Goal: Information Seeking & Learning: Learn about a topic

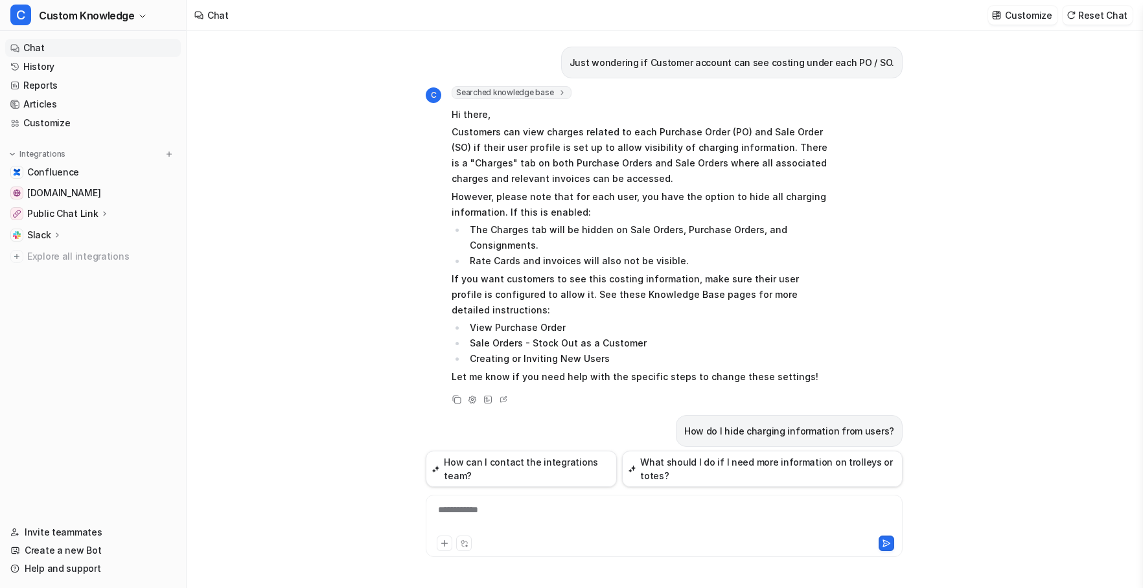
scroll to position [2365, 0]
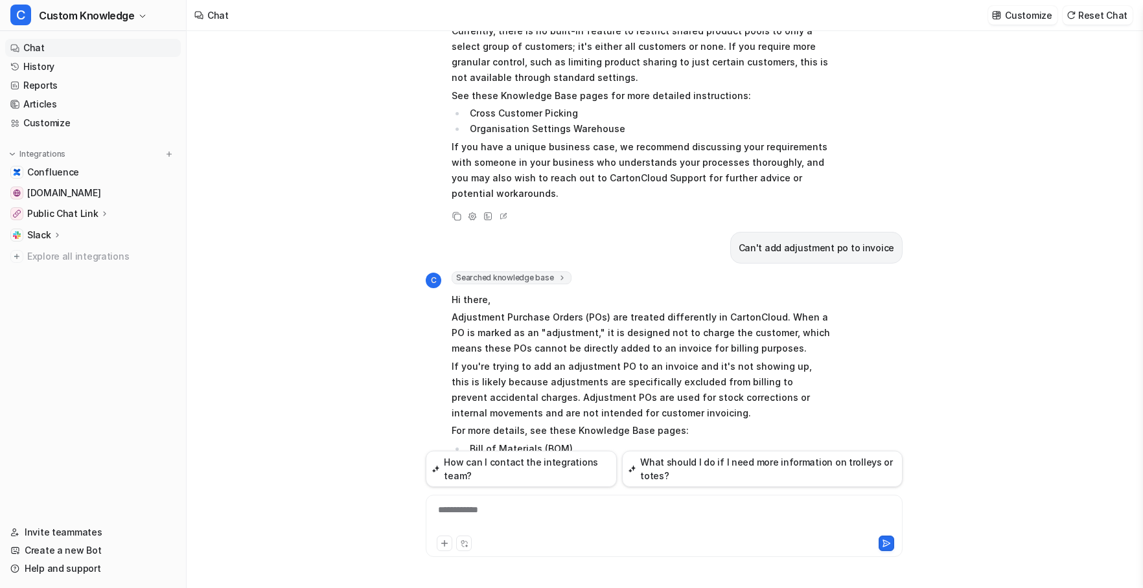
click at [512, 508] on div "**********" at bounding box center [664, 518] width 470 height 30
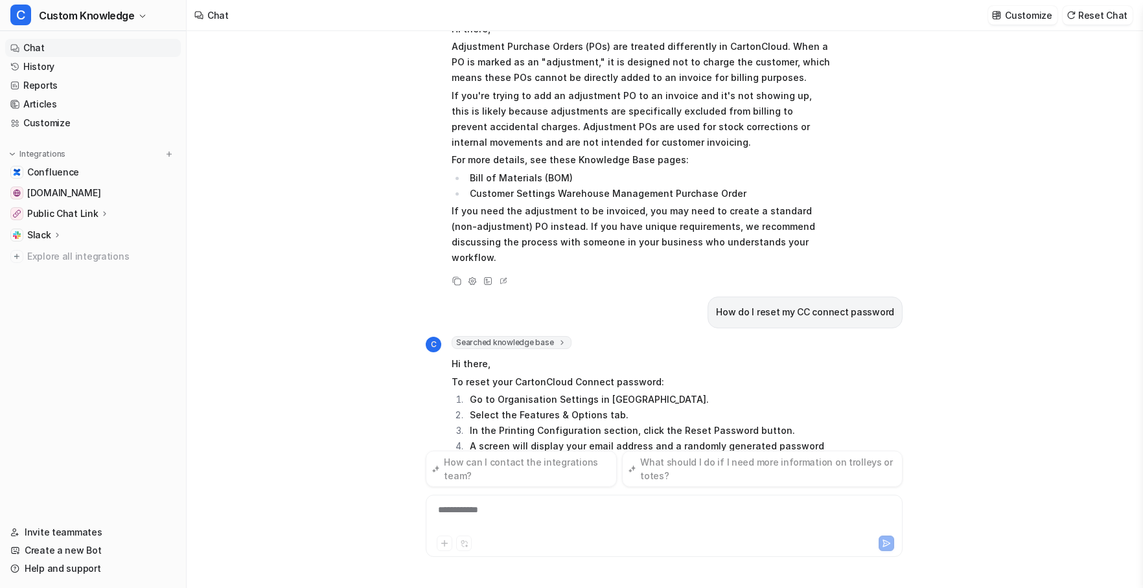
scroll to position [2651, 0]
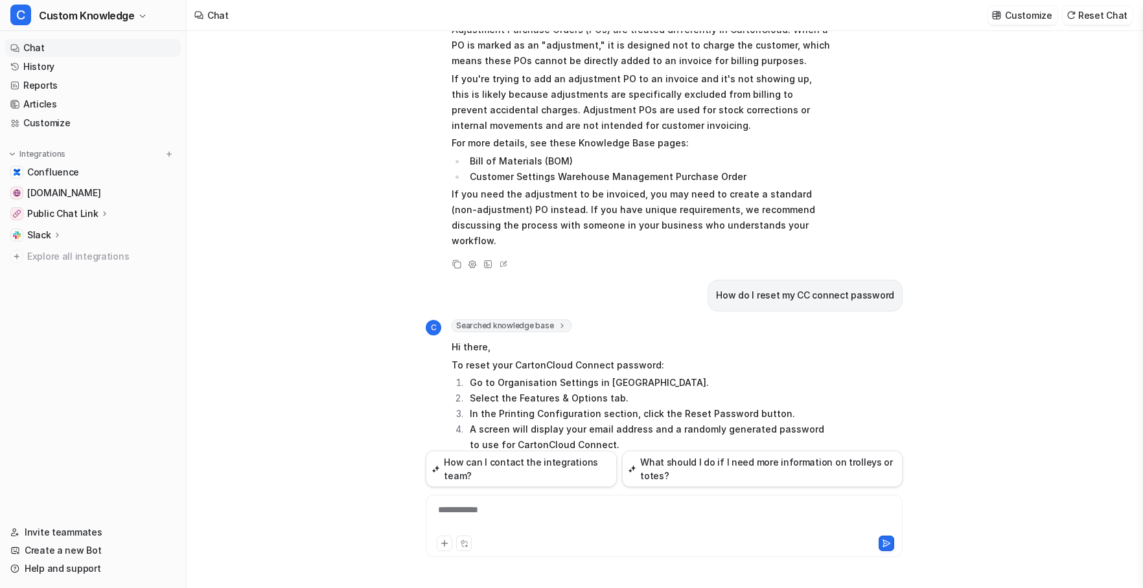
click at [458, 546] on icon at bounding box center [456, 550] width 9 height 9
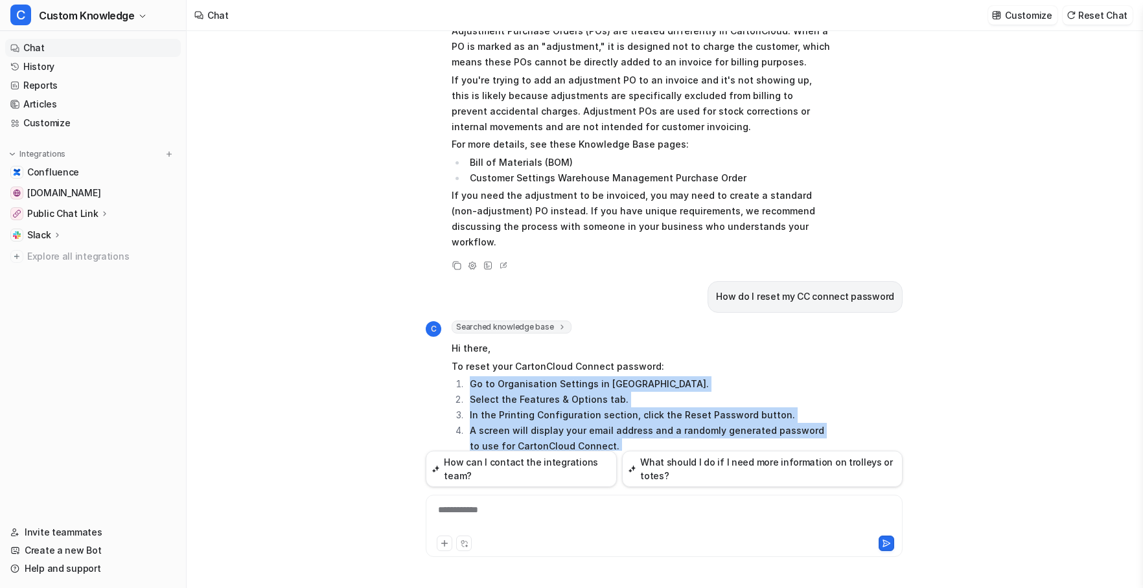
drag, startPoint x: 471, startPoint y: 258, endPoint x: 707, endPoint y: 388, distance: 269.1
click at [707, 388] on span "Hi there, To reset your CartonCloud Connect password: Go to Organisation Settin…" at bounding box center [641, 439] width 379 height 200
copy span "Go to Organisation Settings in [GEOGRAPHIC_DATA]. Select the Features & Options…"
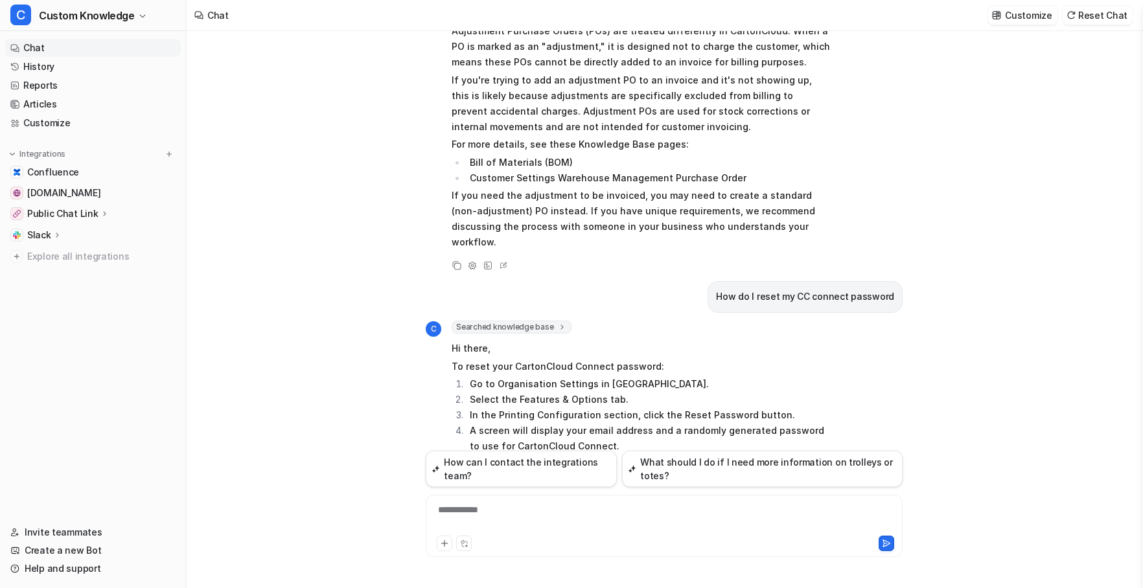
click at [497, 516] on div "**********" at bounding box center [664, 518] width 470 height 30
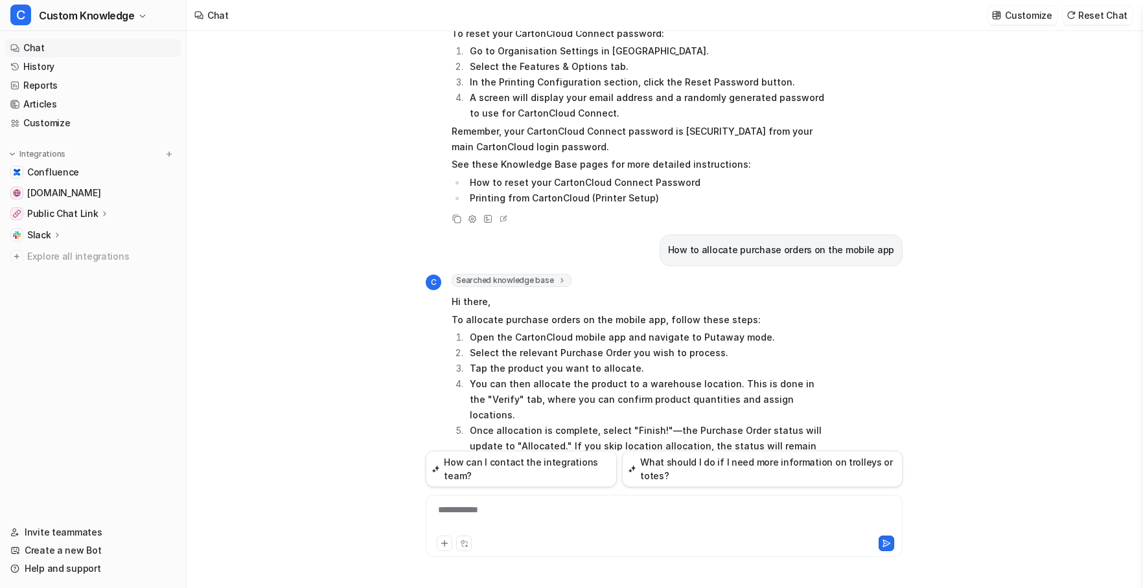
scroll to position [3015, 0]
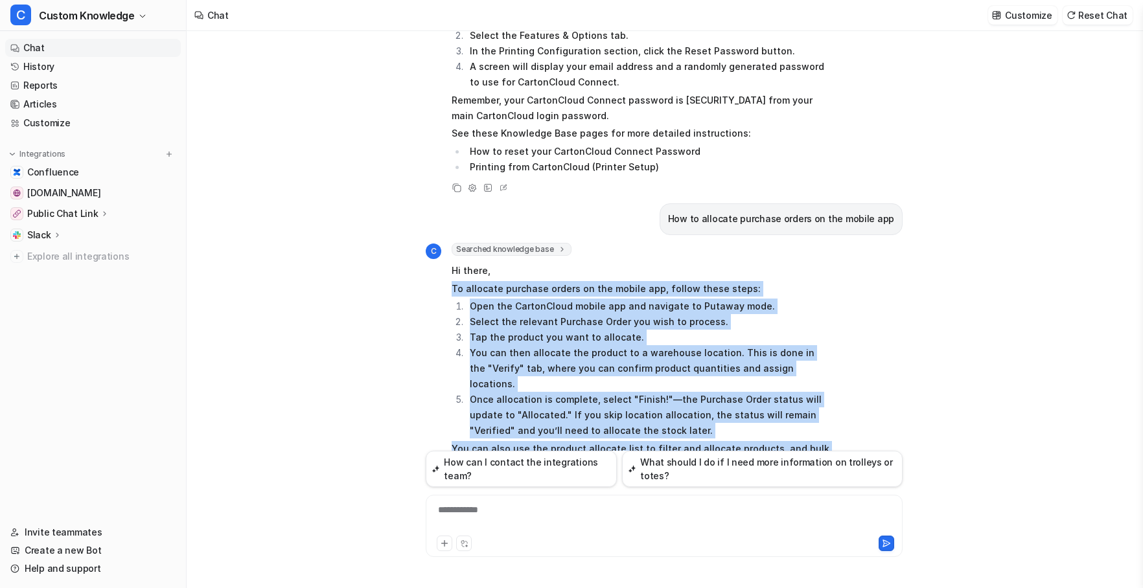
drag, startPoint x: 590, startPoint y: 406, endPoint x: 448, endPoint y: 163, distance: 282.2
click at [448, 243] on div "C Searched knowledge base search_queries : [ "allocate purchase orders mobile a…" at bounding box center [628, 399] width 405 height 312
copy span "To allocate purchase orders on the mobile app, follow these steps: Open the Car…"
click at [542, 508] on li "Putaway process" at bounding box center [648, 516] width 365 height 16
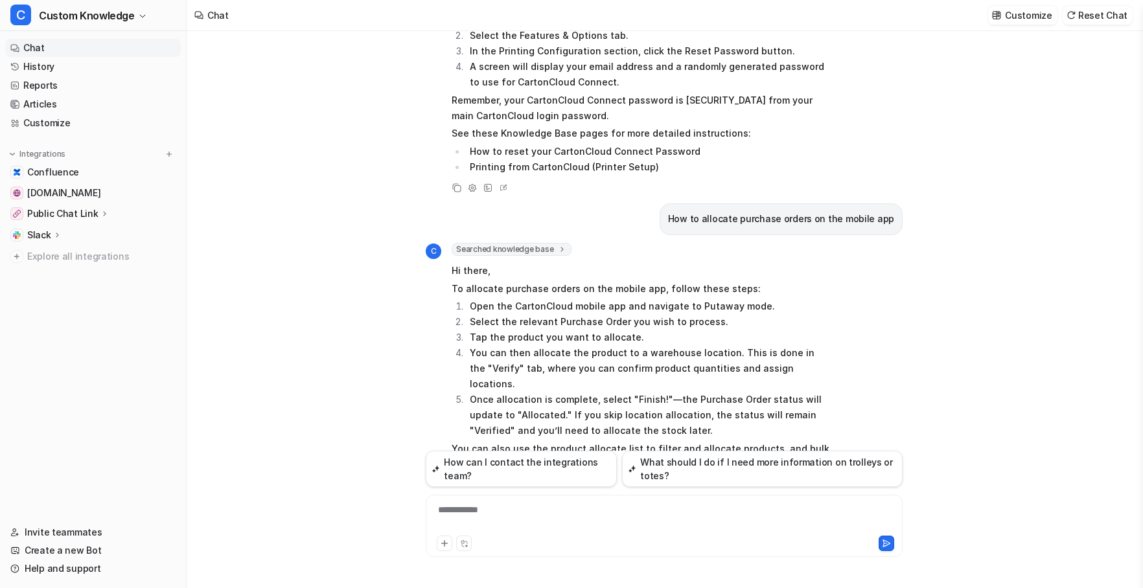
drag, startPoint x: 544, startPoint y: 377, endPoint x: 470, endPoint y: 374, distance: 73.3
click at [470, 508] on li "Putaway process" at bounding box center [648, 516] width 365 height 16
click at [513, 505] on div at bounding box center [664, 518] width 470 height 30
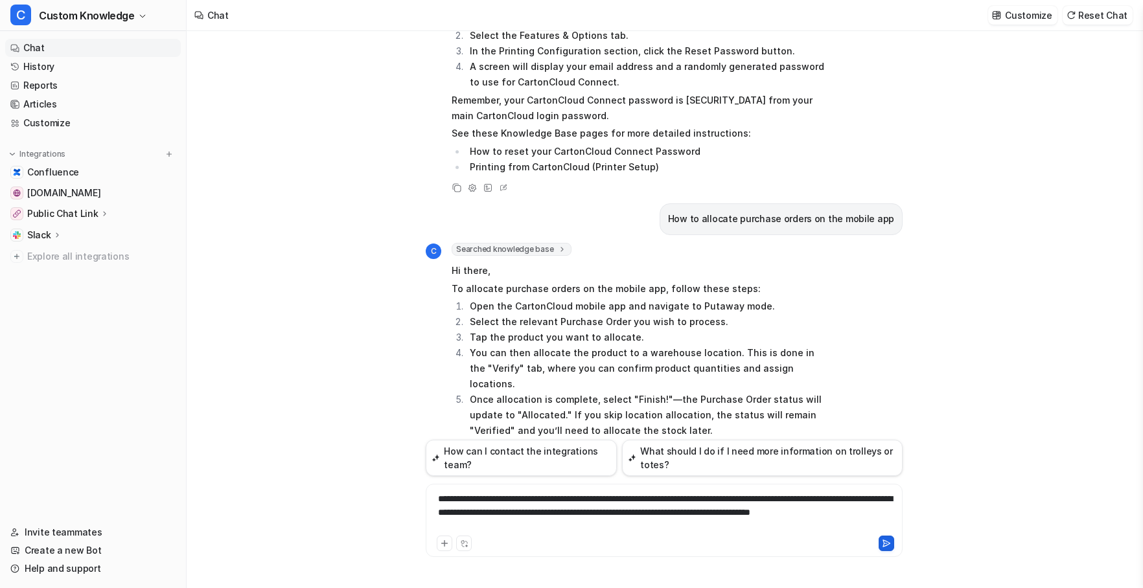
click at [886, 541] on icon at bounding box center [886, 543] width 9 height 9
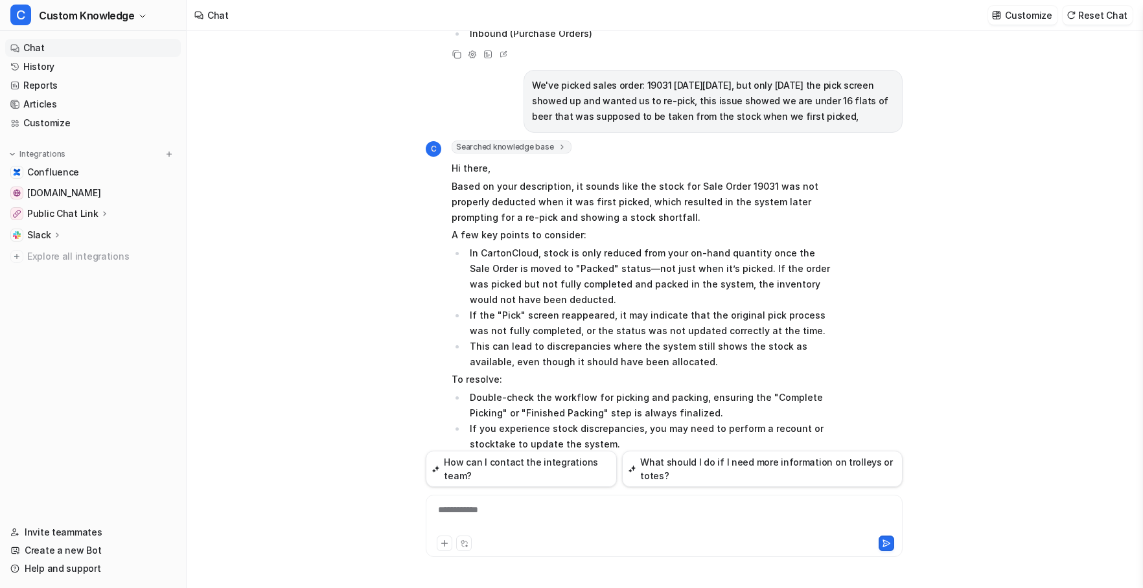
scroll to position [3399, 0]
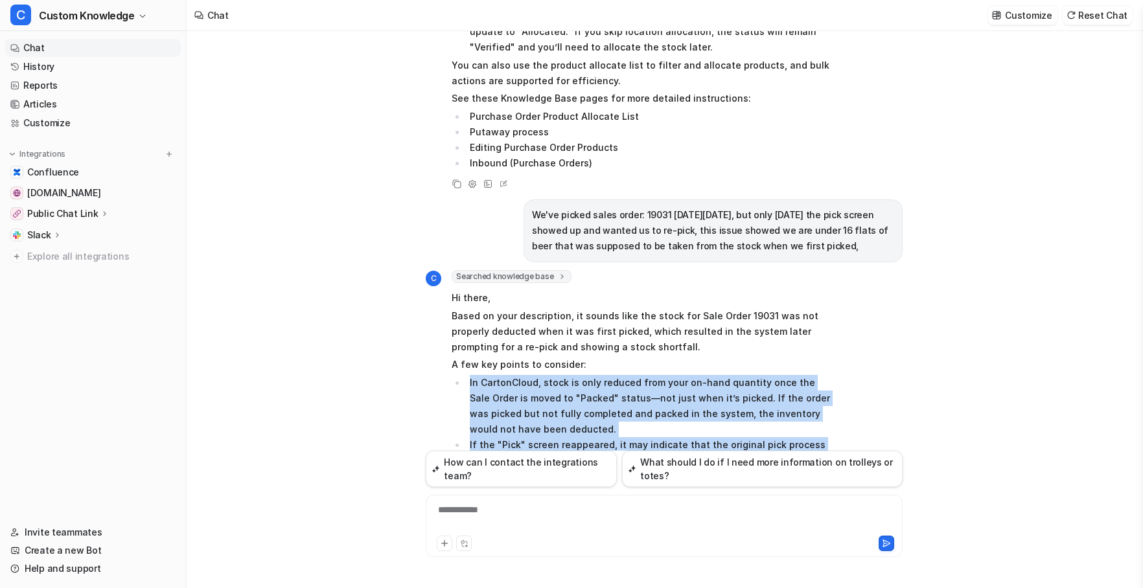
drag, startPoint x: 470, startPoint y: 242, endPoint x: 797, endPoint y: 321, distance: 335.8
click at [797, 375] on ul "In CartonCloud, stock is only reduced from your on-hand quantity once the Sale …" at bounding box center [641, 437] width 379 height 124
copy ul "In CartonCloud, stock is only reduced from your on-hand quantity once the Sale …"
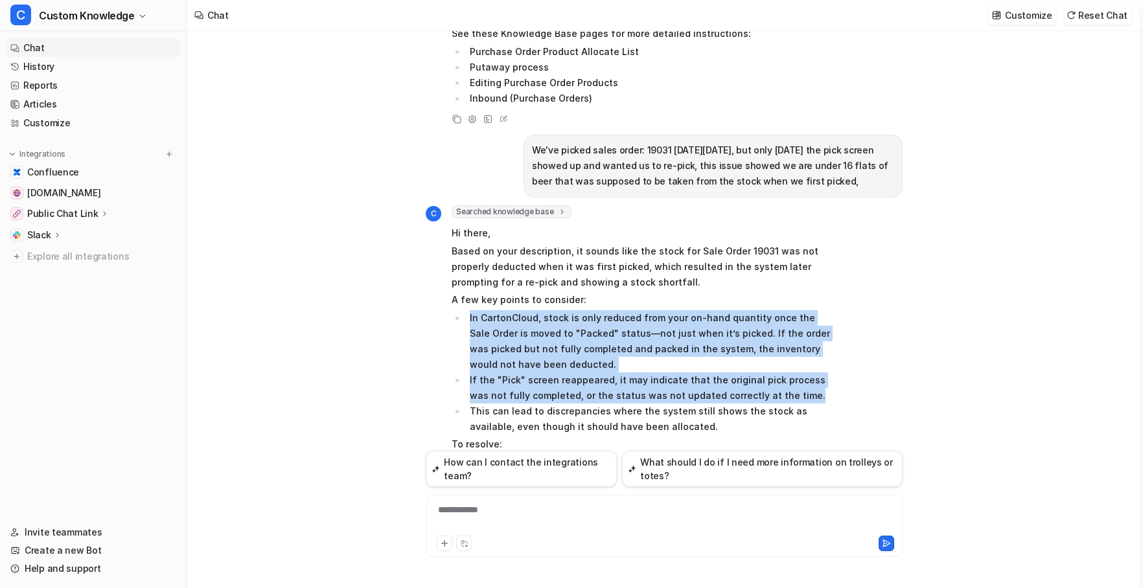
copy ul "In CartonCloud, stock is only reduced from your on-hand quantity once the Sale …"
click at [752, 373] on li "If the "Pick" screen reappeared, it may indicate that the original pick process…" at bounding box center [648, 388] width 365 height 31
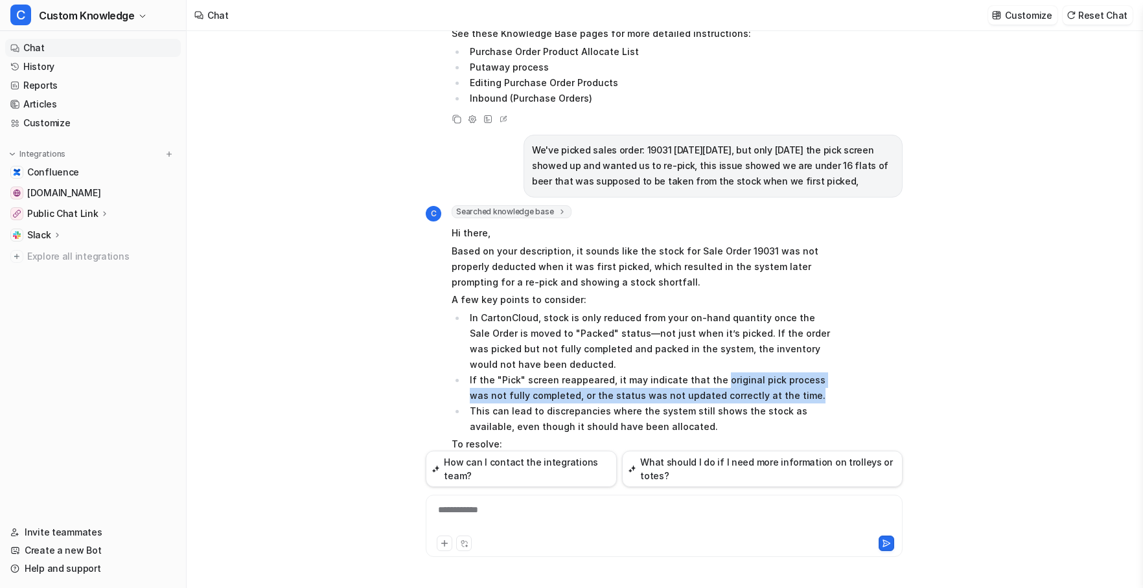
drag, startPoint x: 715, startPoint y: 238, endPoint x: 781, endPoint y: 256, distance: 68.4
click at [781, 373] on li "If the "Pick" screen reappeared, it may indicate that the original pick process…" at bounding box center [648, 388] width 365 height 31
copy li "original pick process was not fully completed, or the status was not updated co…"
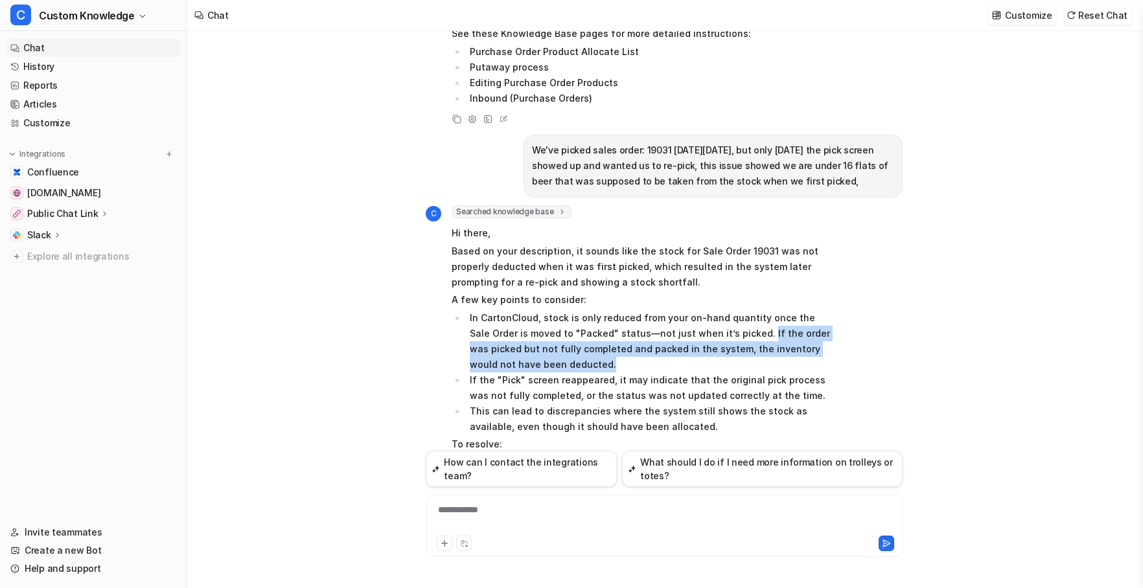
drag, startPoint x: 737, startPoint y: 191, endPoint x: 746, endPoint y: 230, distance: 39.8
click at [746, 310] on li "In CartonCloud, stock is only reduced from your on-hand quantity once the Sale …" at bounding box center [648, 341] width 365 height 62
copy li "If the order was picked but not fully completed and packed in the system, the i…"
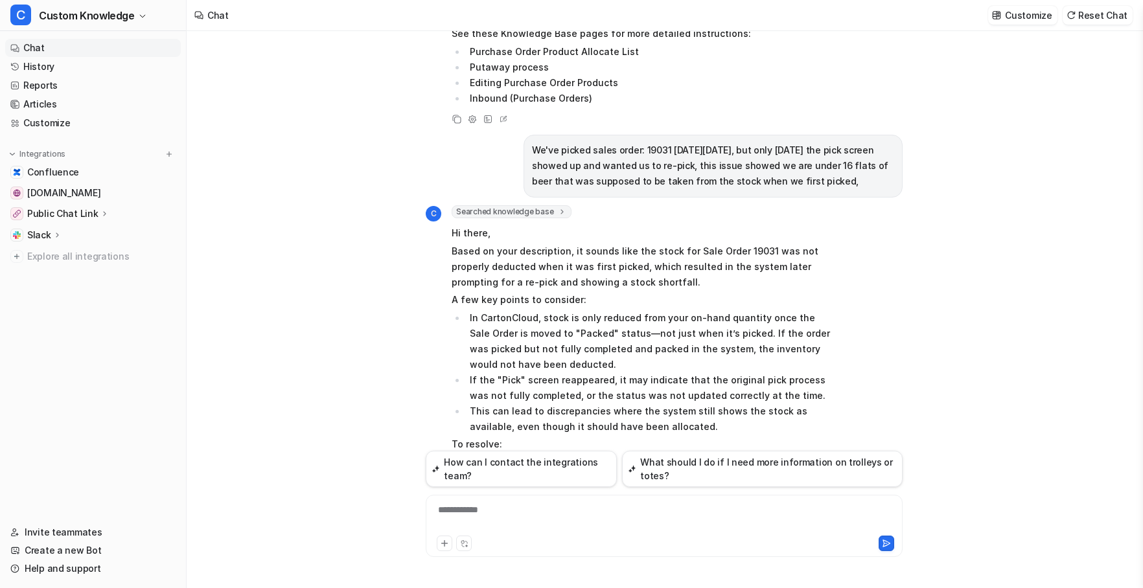
click at [502, 510] on div "**********" at bounding box center [664, 518] width 470 height 30
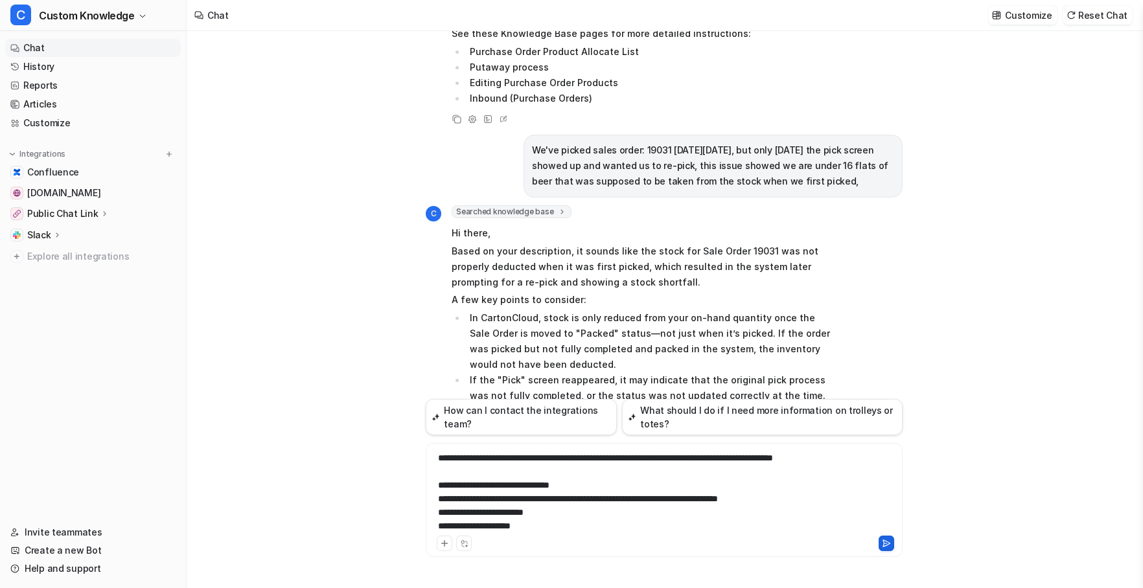
click at [887, 544] on icon at bounding box center [886, 543] width 9 height 9
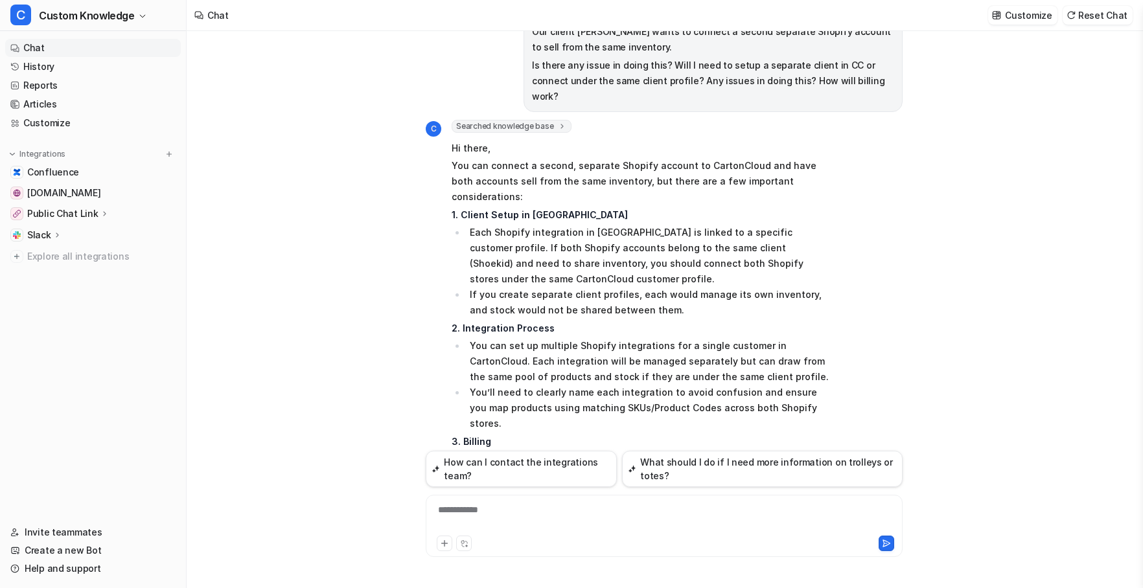
scroll to position [4078, 0]
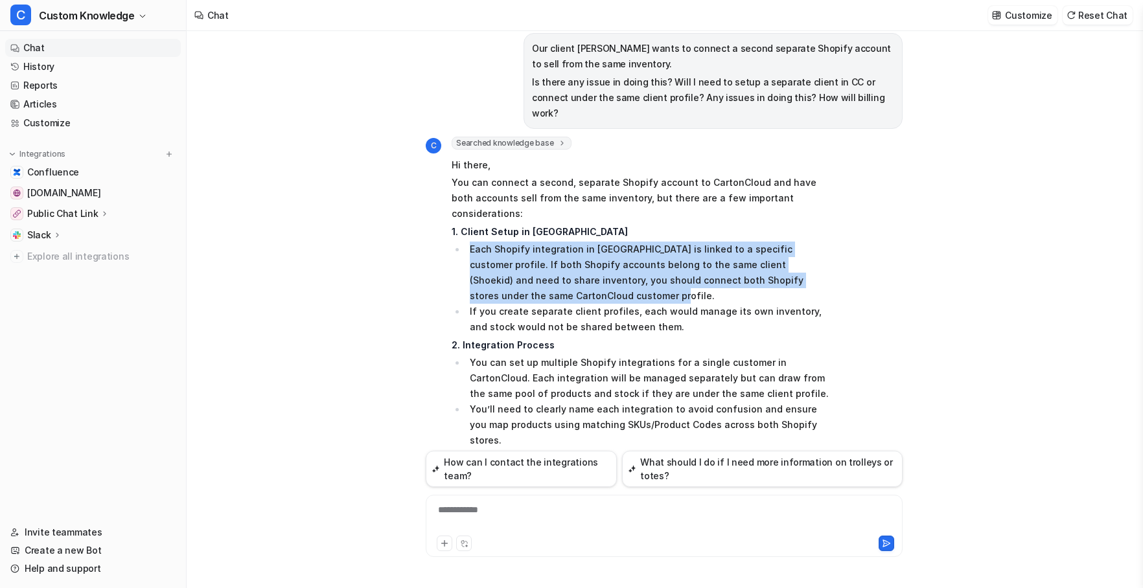
drag, startPoint x: 557, startPoint y: 124, endPoint x: 470, endPoint y: 80, distance: 97.6
click at [470, 242] on li "Each Shopify integration in [GEOGRAPHIC_DATA] is linked to a specific customer …" at bounding box center [648, 273] width 365 height 62
copy li "Each Shopify integration in [GEOGRAPHIC_DATA] is linked to a specific customer …"
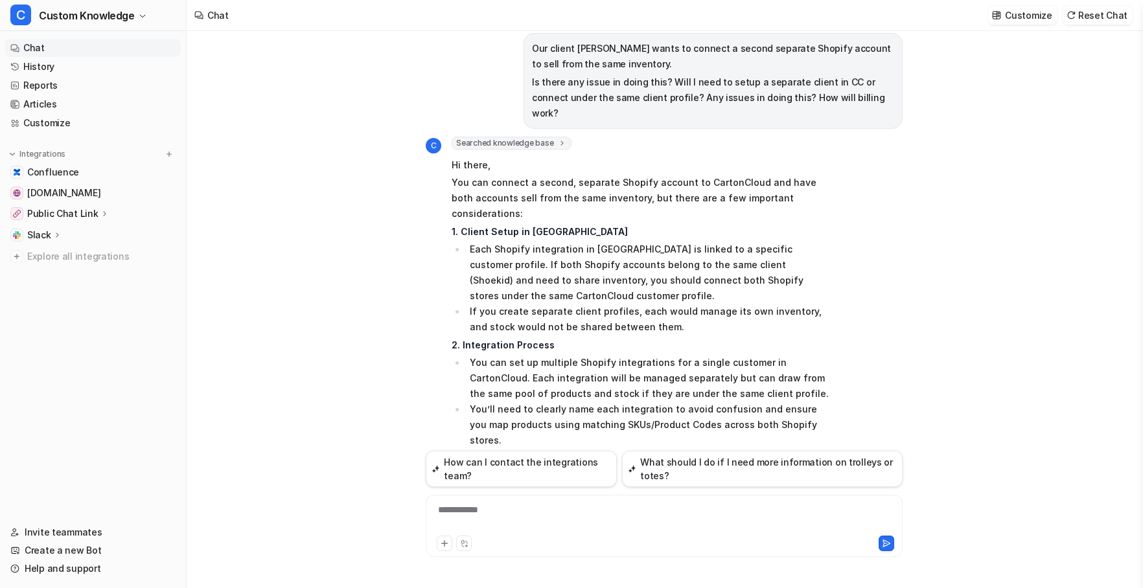
click at [678, 304] on li "If you create separate client profiles, each would manage its own inventory, an…" at bounding box center [648, 319] width 365 height 31
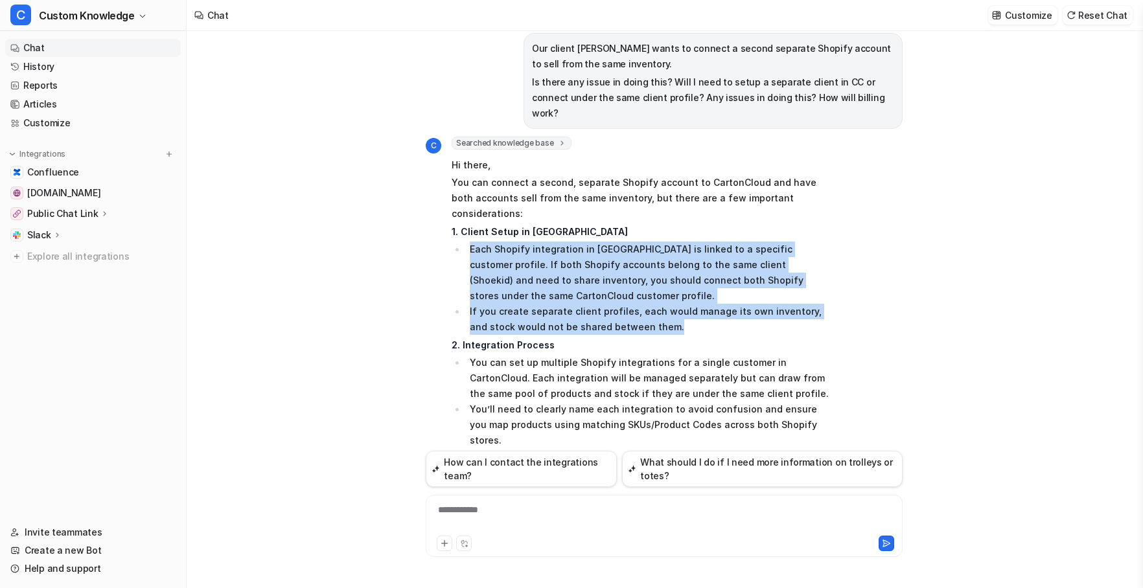
drag, startPoint x: 658, startPoint y: 156, endPoint x: 470, endPoint y: 81, distance: 201.7
click at [470, 242] on ul "Each Shopify integration in [GEOGRAPHIC_DATA] is linked to a specific customer …" at bounding box center [641, 288] width 379 height 93
copy ul "Each Shopify integration in [GEOGRAPHIC_DATA] is linked to a specific customer …"
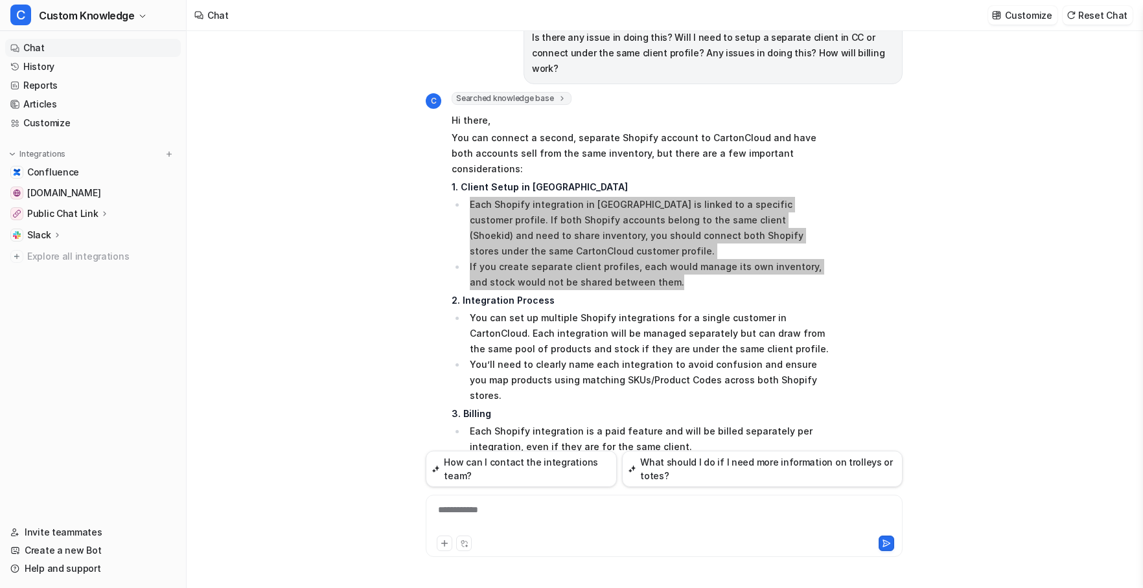
scroll to position [4143, 0]
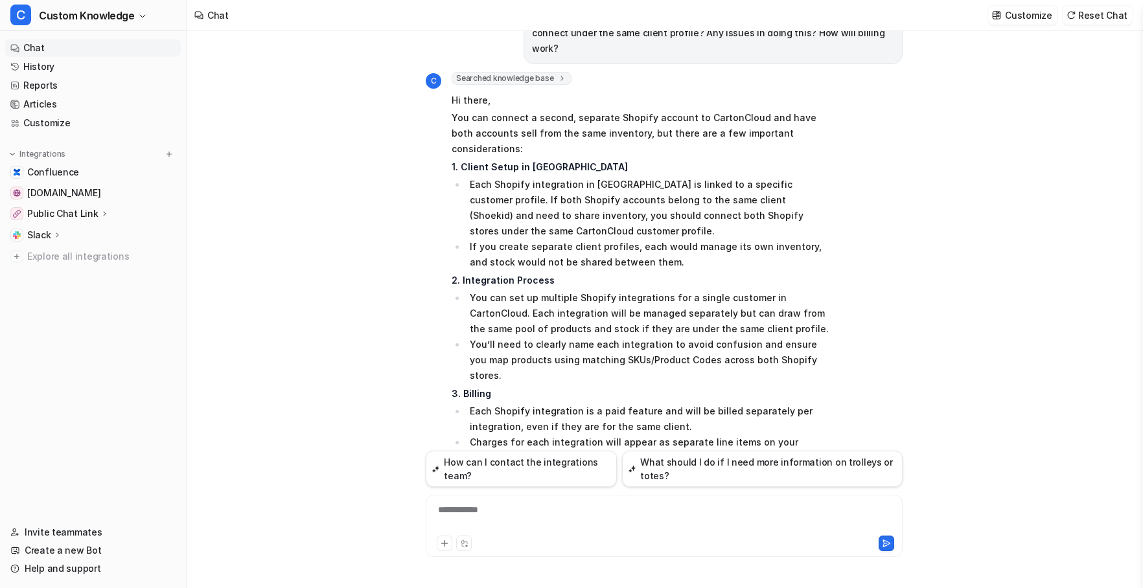
drag, startPoint x: 618, startPoint y: 369, endPoint x: 471, endPoint y: 312, distance: 157.7
click at [471, 486] on ul "Orders from both Shopify stores will draw from the same inventory, so overselli…" at bounding box center [641, 525] width 379 height 78
copy ul "Orders from both Shopify stores will draw from the same inventory, so overselli…"
click at [518, 513] on div "**********" at bounding box center [664, 518] width 470 height 30
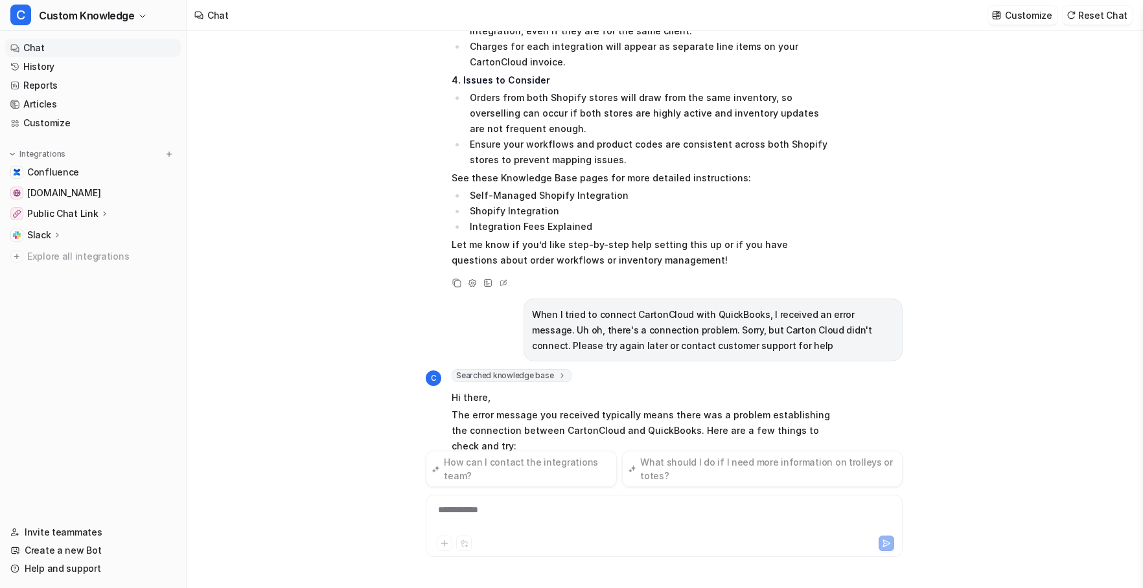
scroll to position [4608, 0]
